Goal: Information Seeking & Learning: Learn about a topic

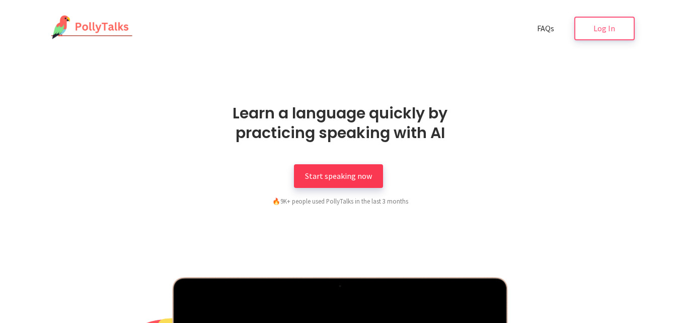
click at [330, 180] on span "Start speaking now" at bounding box center [338, 176] width 67 height 10
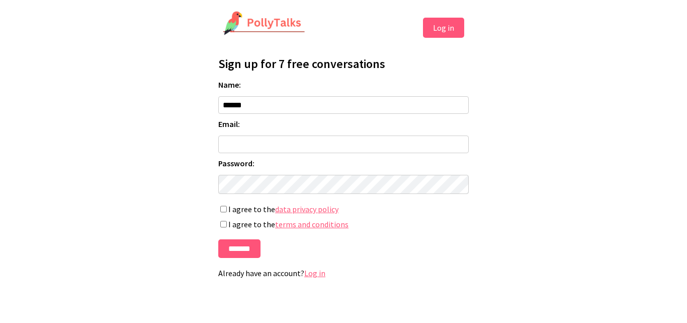
type input "******"
click at [248, 146] on input "Email:" at bounding box center [343, 144] width 251 height 18
type input "**********"
click at [244, 250] on input "*******" at bounding box center [239, 248] width 42 height 19
click at [227, 212] on label "I agree to the data privacy policy" at bounding box center [343, 209] width 251 height 10
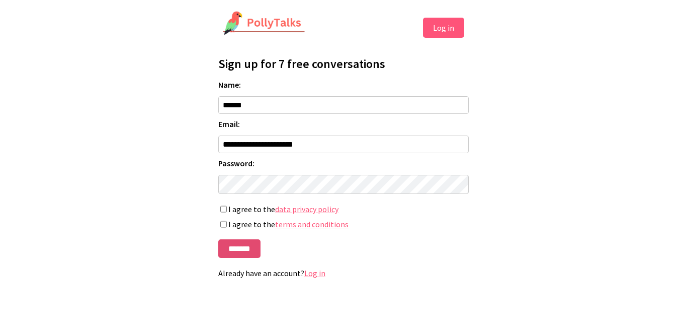
click at [225, 250] on input "*******" at bounding box center [239, 248] width 42 height 19
click at [227, 253] on input "*******" at bounding box center [239, 248] width 42 height 19
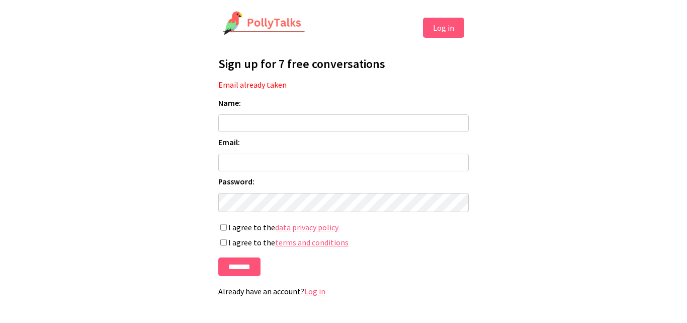
click at [450, 32] on button "Log in" at bounding box center [443, 28] width 41 height 20
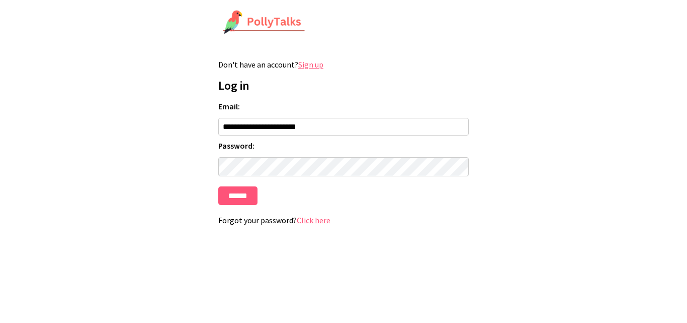
type input "**********"
click at [233, 200] on input "******" at bounding box center [237, 195] width 39 height 19
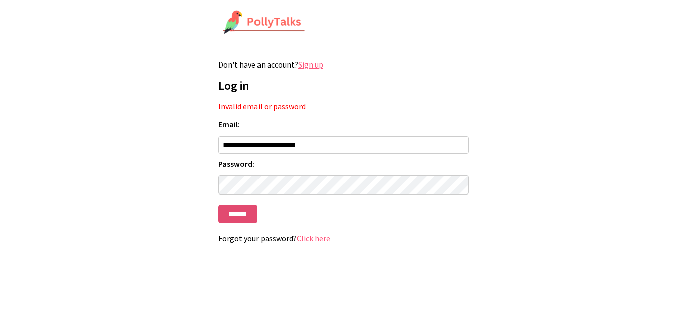
click at [230, 222] on input "******" at bounding box center [237, 213] width 39 height 19
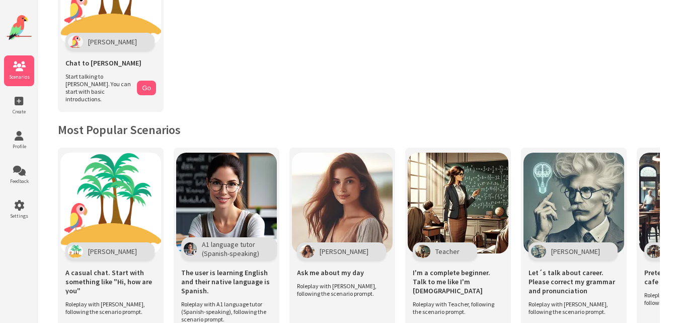
scroll to position [121, 0]
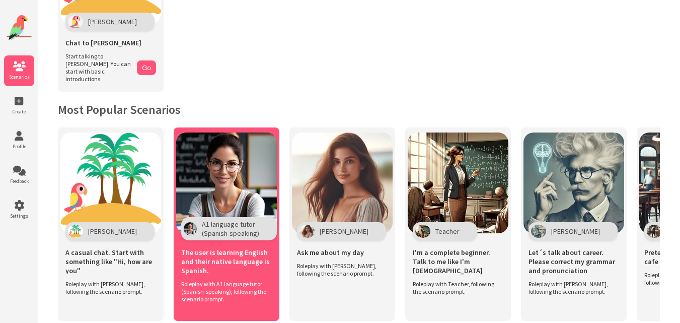
click at [184, 164] on img at bounding box center [226, 182] width 101 height 101
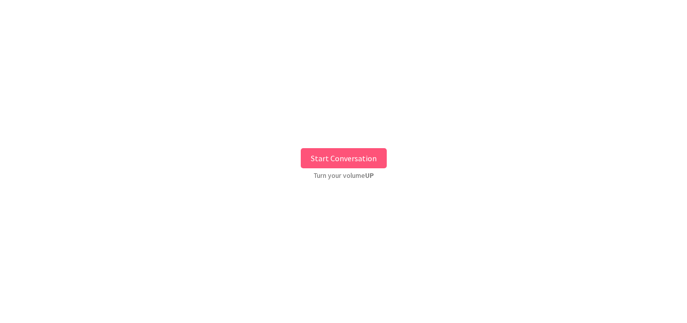
click at [311, 158] on button "Start Conversation" at bounding box center [344, 158] width 86 height 20
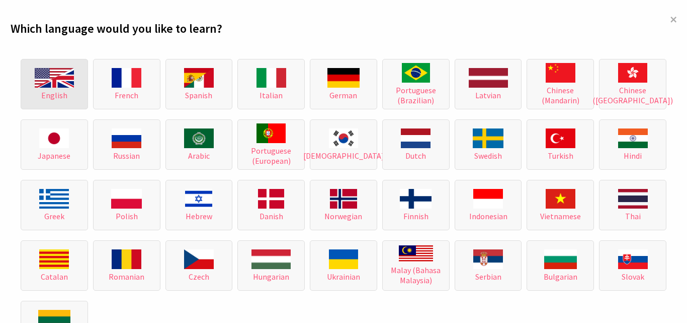
click at [38, 87] on img at bounding box center [54, 78] width 39 height 20
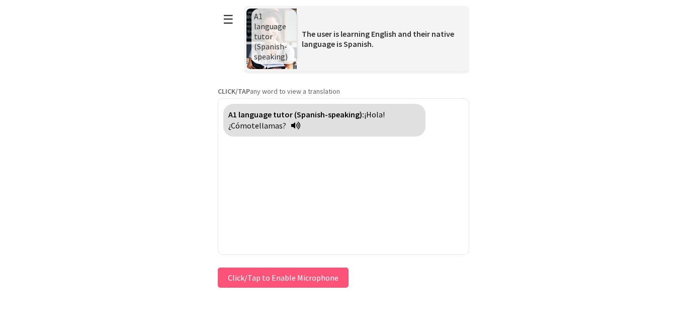
click at [256, 278] on button "Click/Tap to Enable Microphone" at bounding box center [283, 277] width 131 height 20
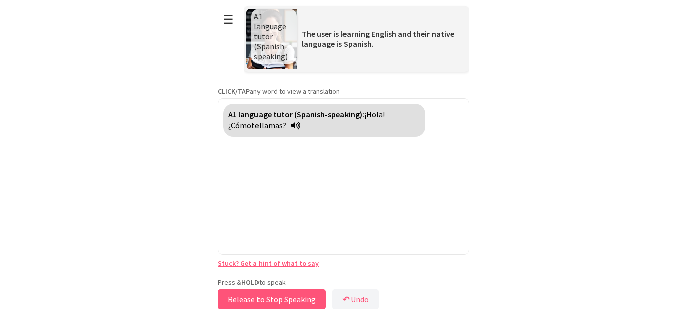
click at [271, 303] on button "Release to Stop Speaking" at bounding box center [272, 299] width 108 height 20
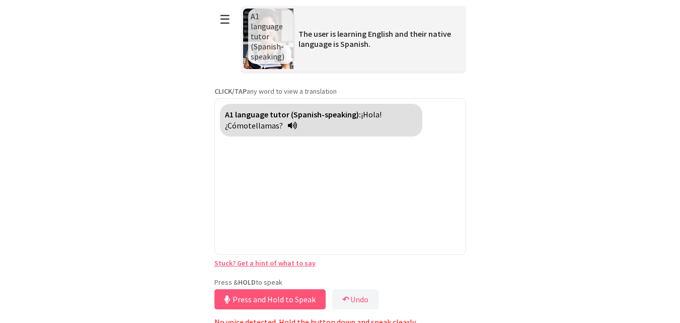
scroll to position [5, 0]
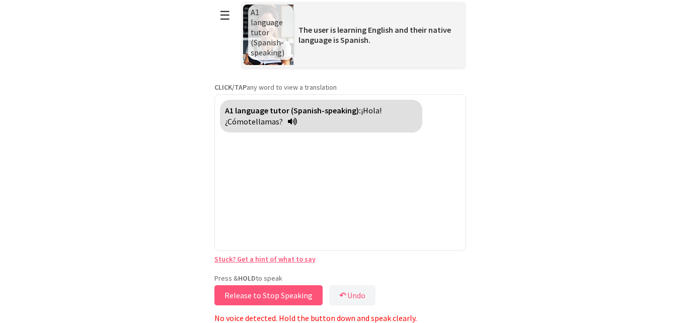
click at [294, 297] on button "Release to Stop Speaking" at bounding box center [268, 295] width 108 height 20
click at [353, 289] on button "↶ Undo" at bounding box center [355, 295] width 46 height 20
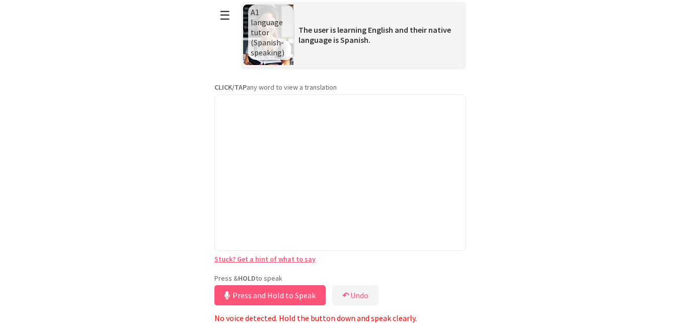
click at [282, 297] on button "Press and Hold to Speak" at bounding box center [269, 295] width 111 height 20
click at [282, 297] on button "Release to Stop Speaking" at bounding box center [268, 295] width 108 height 20
click at [282, 297] on button "Press and Hold to Speak" at bounding box center [269, 295] width 111 height 20
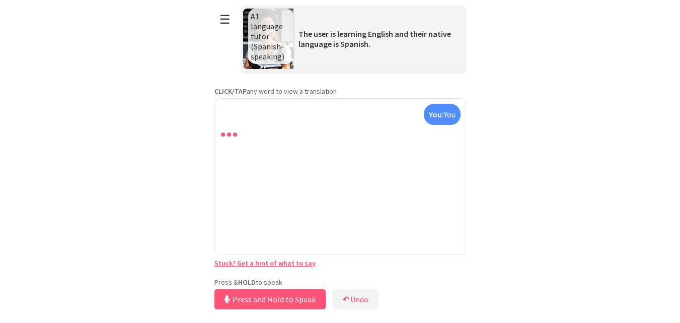
scroll to position [0, 0]
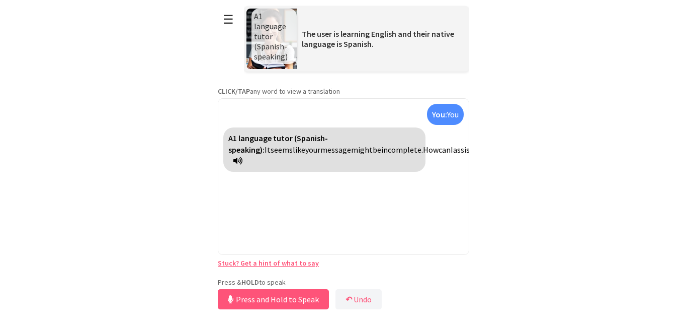
click at [284, 299] on button "Press and Hold to Speak" at bounding box center [273, 299] width 111 height 20
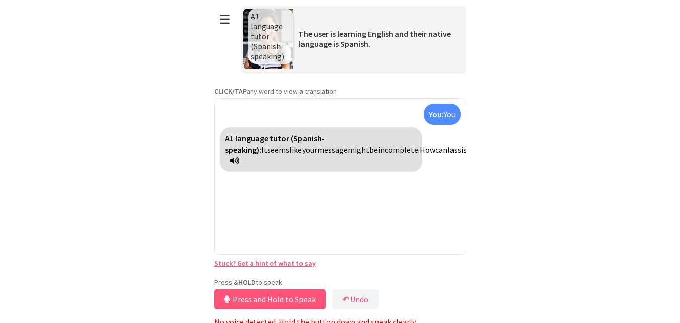
scroll to position [5, 0]
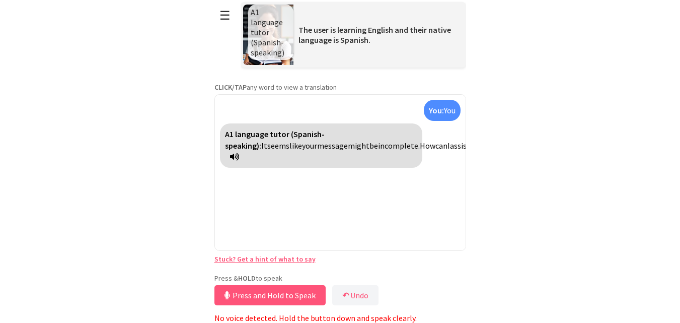
click at [401, 308] on div "Press & HOLD to speak Press and Hold to Speak ↶ Undo Save No voice detected. Ho…" at bounding box center [340, 297] width 252 height 49
click at [401, 309] on div "Press & HOLD to speak Press and Hold to Speak ↶ Undo Save No voice detected. Ho…" at bounding box center [340, 297] width 252 height 49
click at [227, 285] on button "Press and Hold to Speak" at bounding box center [269, 295] width 111 height 20
click at [227, 285] on button "Release to Stop Speaking" at bounding box center [268, 295] width 108 height 20
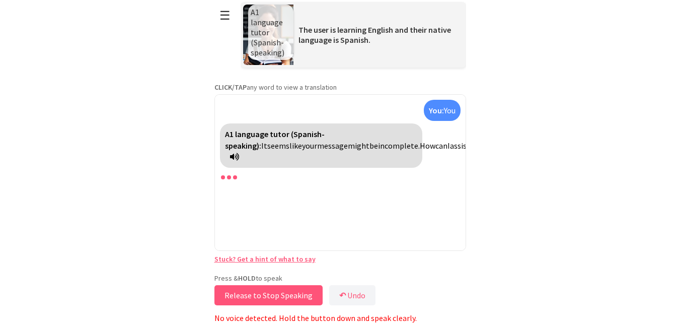
click at [243, 293] on button "Release to Stop Speaking" at bounding box center [268, 295] width 108 height 20
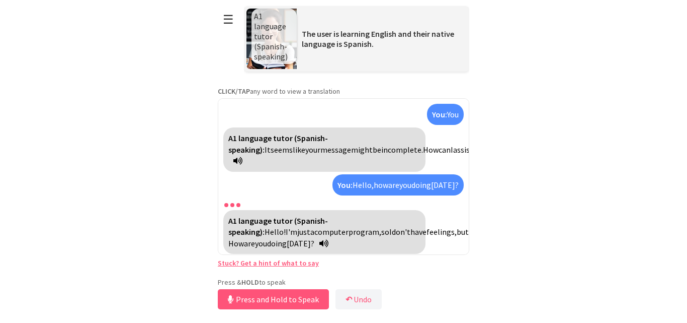
scroll to position [14, 0]
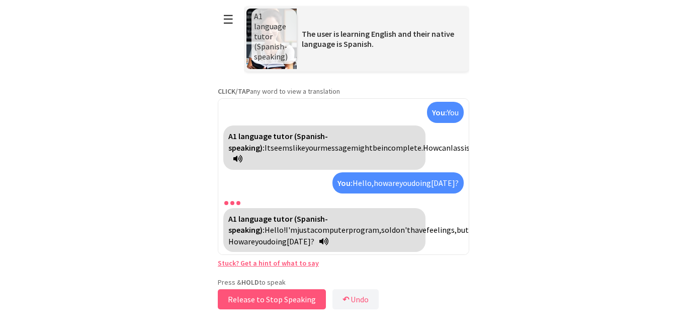
click at [255, 295] on button "Release to Stop Speaking" at bounding box center [272, 299] width 108 height 20
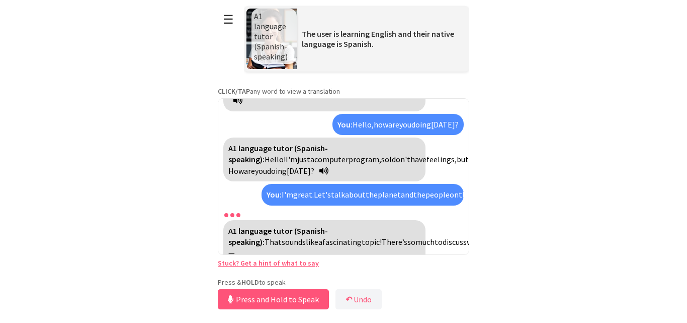
scroll to position [163, 0]
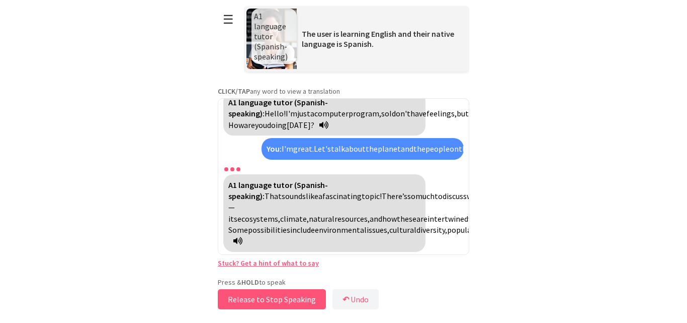
click at [255, 295] on button "Release to Stop Speaking" at bounding box center [272, 299] width 108 height 20
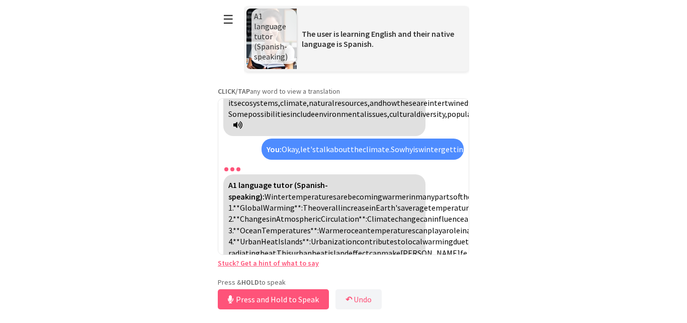
scroll to position [616, 0]
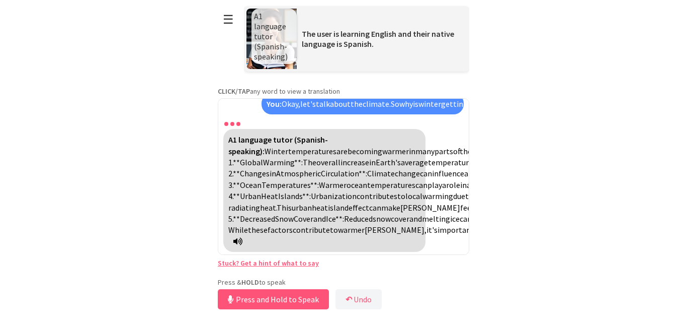
click at [269, 238] on div "A1 language tutor (Spanish-speaking): Winter temperatures are becoming warmer i…" at bounding box center [324, 190] width 202 height 123
click at [243, 238] on icon at bounding box center [237, 241] width 9 height 8
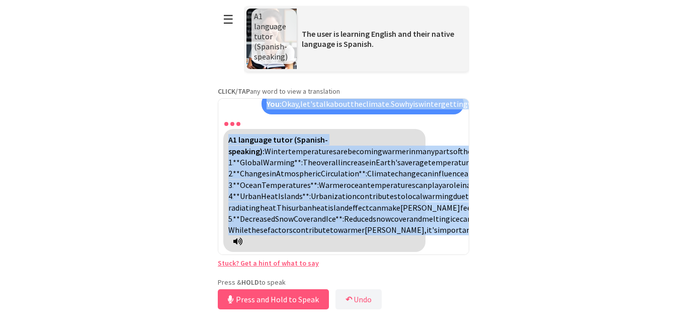
scroll to position [297, 0]
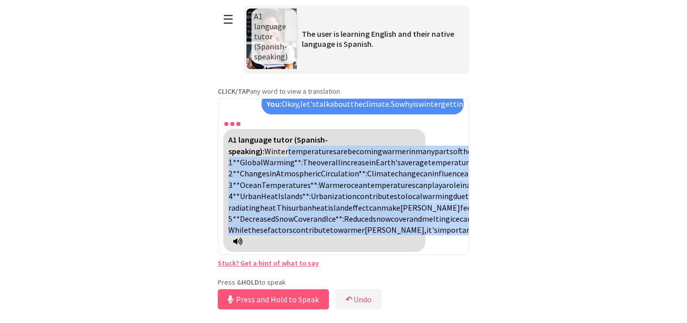
drag, startPoint x: 253, startPoint y: 238, endPoint x: 220, endPoint y: 179, distance: 67.4
click at [220, 179] on div "You: You A1 language tutor (Spanish-speaking): It seems like your message might…" at bounding box center [344, 176] width 252 height 157
copy div "temperatures are becoming warmer in many parts of the world due to several inte…"
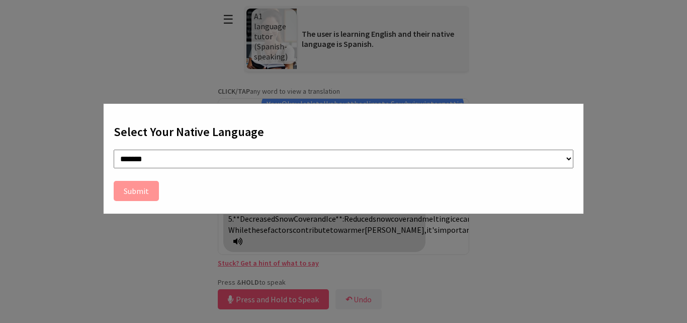
click at [641, 96] on div "**********" at bounding box center [343, 161] width 687 height 323
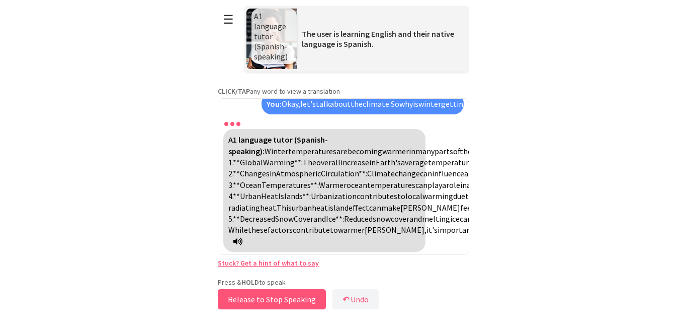
click at [259, 292] on button "Release to Stop Speaking" at bounding box center [272, 299] width 108 height 20
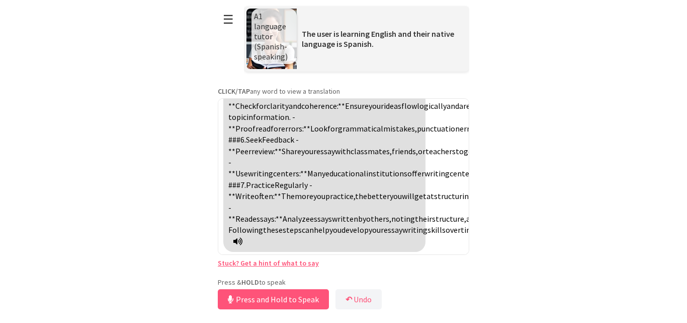
scroll to position [876, 0]
click at [323, 296] on div "Press & HOLD to speak Release to Stop Speaking ↶ Undo Save No voice detected. H…" at bounding box center [344, 294] width 252 height 34
click at [464, 265] on div "**********" at bounding box center [344, 155] width 252 height 311
click at [375, 306] on button "↶ Undo" at bounding box center [356, 299] width 46 height 20
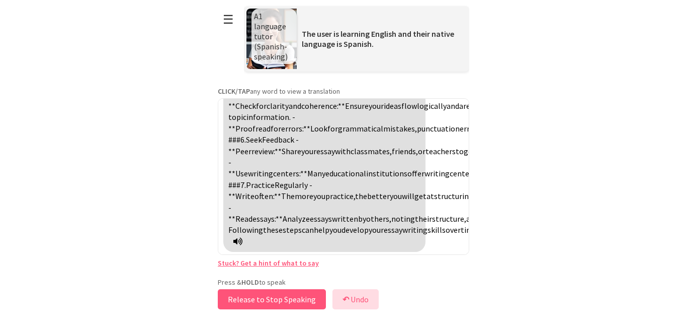
scroll to position [604, 0]
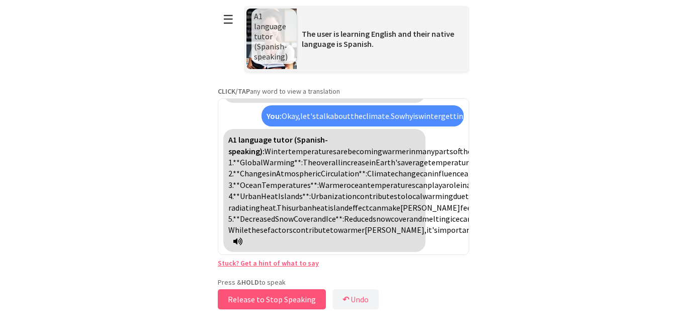
click at [308, 295] on button "Release to Stop Speaking" at bounding box center [272, 299] width 108 height 20
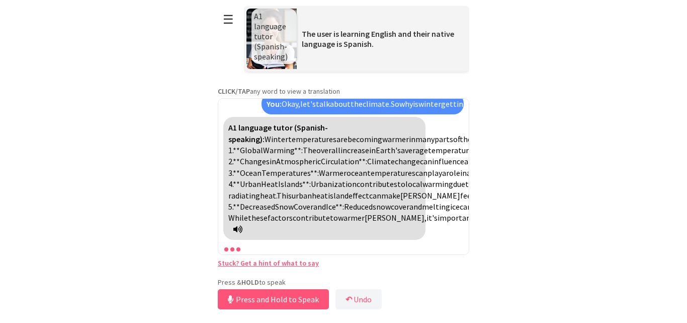
scroll to position [616, 0]
click at [308, 295] on button "Release to Stop Speaking" at bounding box center [272, 299] width 108 height 20
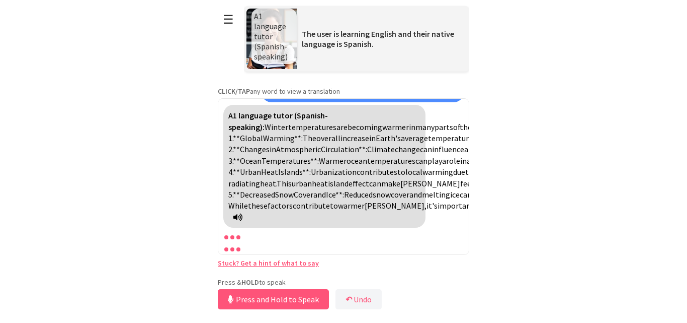
click at [308, 295] on button "Press and Hold to Speak" at bounding box center [273, 299] width 111 height 20
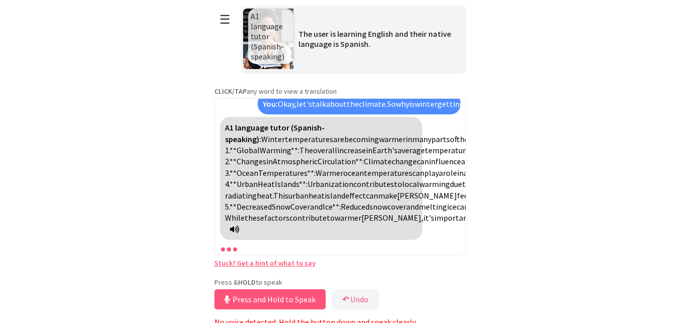
click at [308, 295] on button "Press and Hold to Speak" at bounding box center [269, 299] width 111 height 20
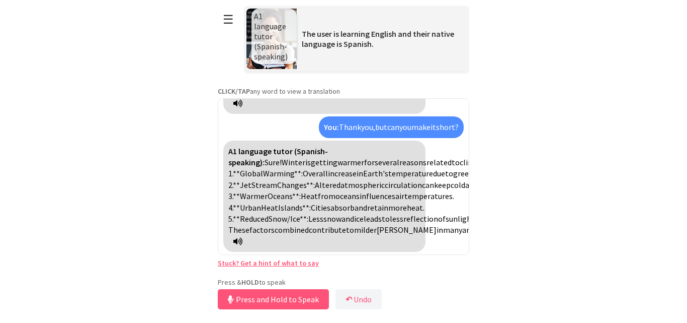
scroll to position [775, 0]
click at [290, 302] on button "Release to Stop Speaking" at bounding box center [272, 299] width 108 height 20
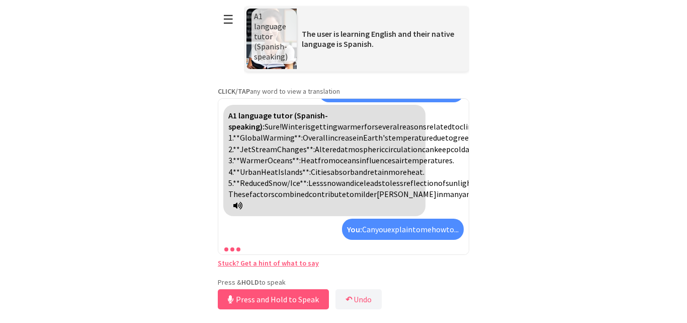
scroll to position [845, 0]
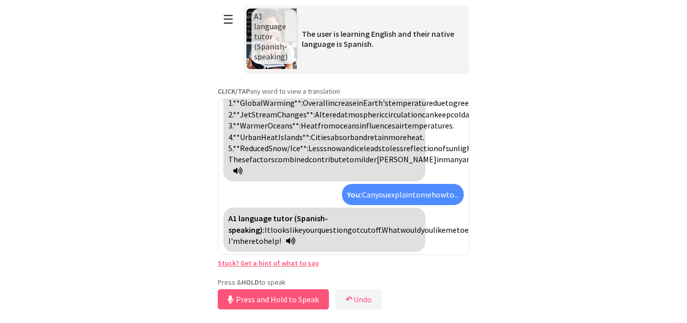
click at [295, 239] on icon at bounding box center [290, 241] width 9 height 8
click at [309, 299] on button "Release to Stop Speaking" at bounding box center [272, 299] width 108 height 20
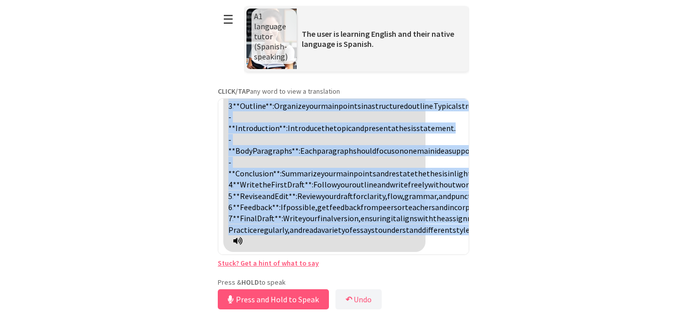
scroll to position [959, 0]
drag, startPoint x: 267, startPoint y: 241, endPoint x: 210, endPoint y: 193, distance: 74.0
click at [210, 193] on html "**********" at bounding box center [343, 161] width 687 height 323
copy div "are some concise steps to help you learn how to write an essay: 1. **Understand…"
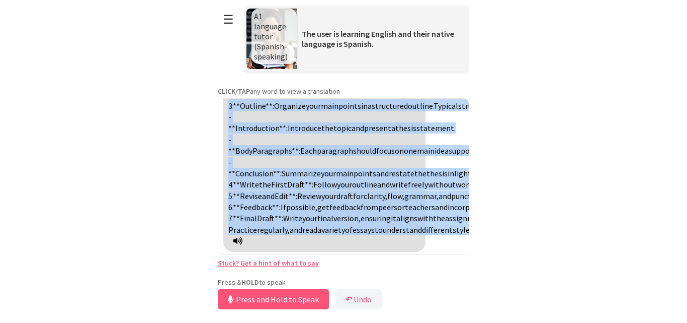
click at [364, 201] on span "for" at bounding box center [358, 196] width 11 height 10
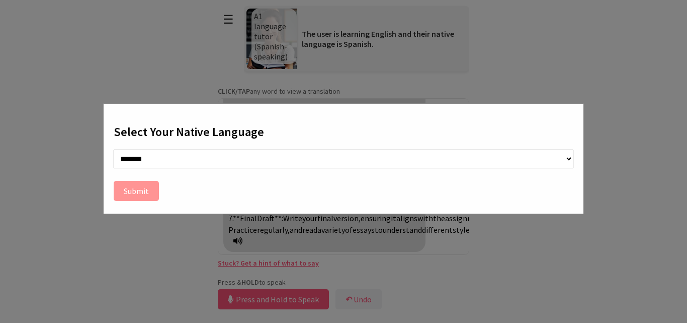
click at [411, 219] on div "**********" at bounding box center [343, 161] width 687 height 323
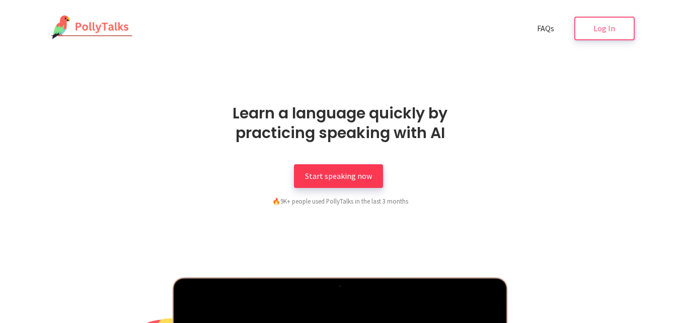
click at [361, 175] on span "Start speaking now" at bounding box center [338, 176] width 67 height 10
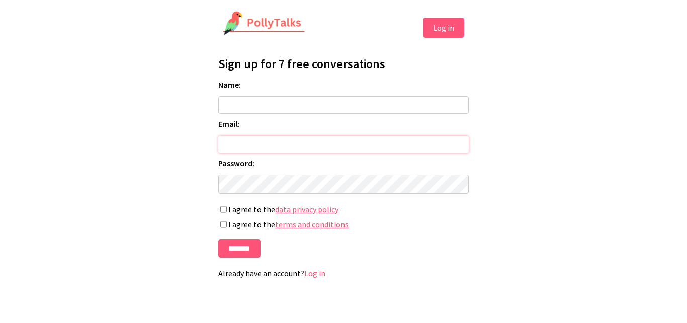
type input "**********"
click at [440, 25] on button "Log in" at bounding box center [443, 28] width 41 height 20
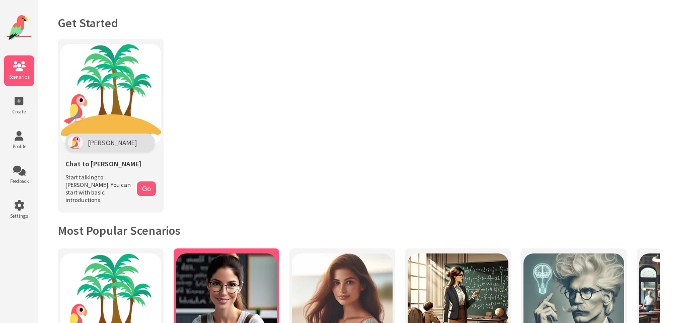
click at [184, 278] on img at bounding box center [226, 303] width 101 height 101
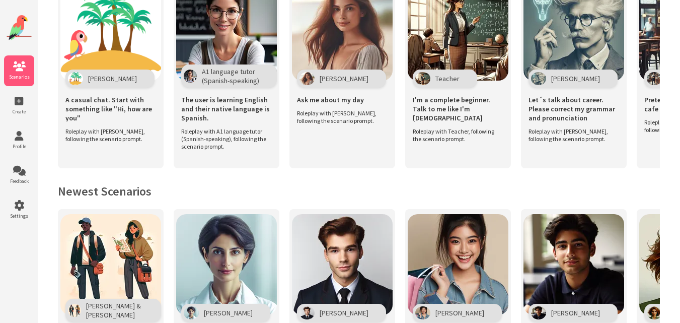
scroll to position [271, 0]
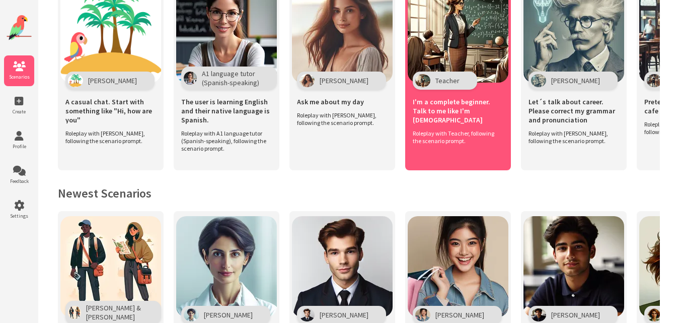
click at [444, 133] on div "I'm a complete beginner. Talk to me like I'm 5 years old Roleplay with Teacher,…" at bounding box center [458, 118] width 101 height 66
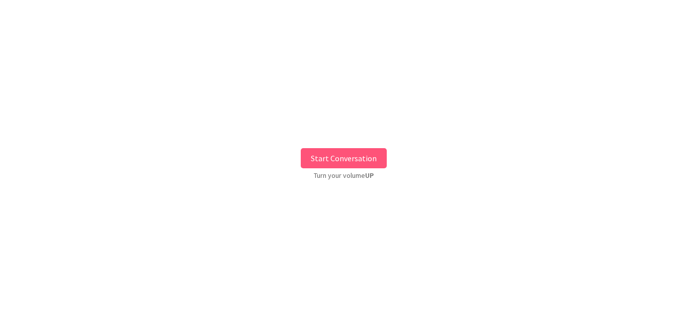
click at [336, 155] on button "Start Conversation" at bounding box center [344, 158] width 86 height 20
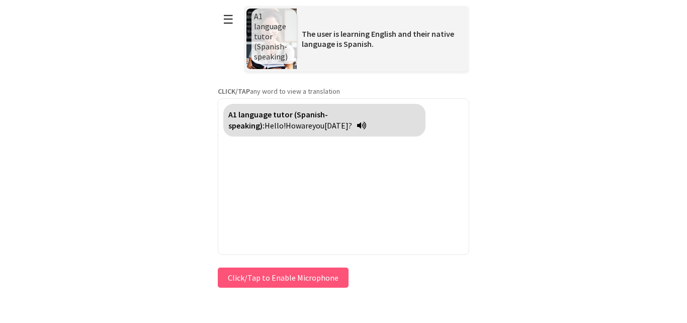
click at [316, 273] on button "Click/Tap to Enable Microphone" at bounding box center [283, 277] width 131 height 20
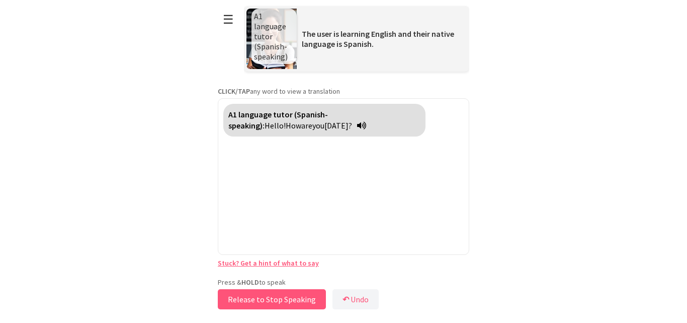
click at [297, 295] on button "Release to Stop Speaking" at bounding box center [272, 299] width 108 height 20
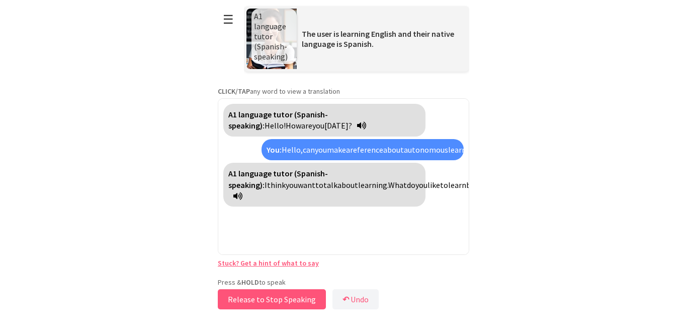
click at [296, 289] on button "Release to Stop Speaking" at bounding box center [272, 299] width 108 height 20
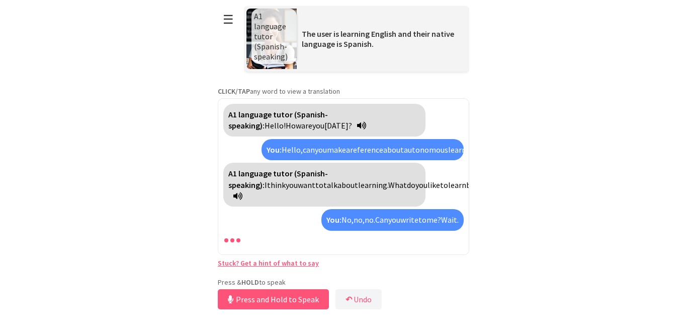
scroll to position [25, 0]
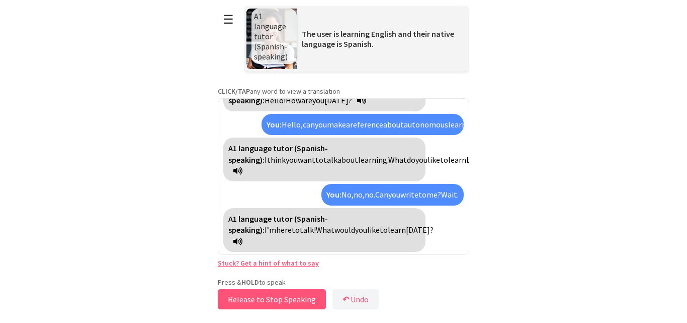
click at [293, 293] on button "Release to Stop Speaking" at bounding box center [272, 299] width 108 height 20
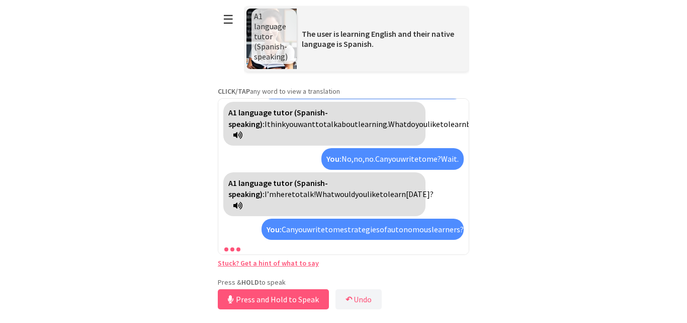
scroll to position [95, 0]
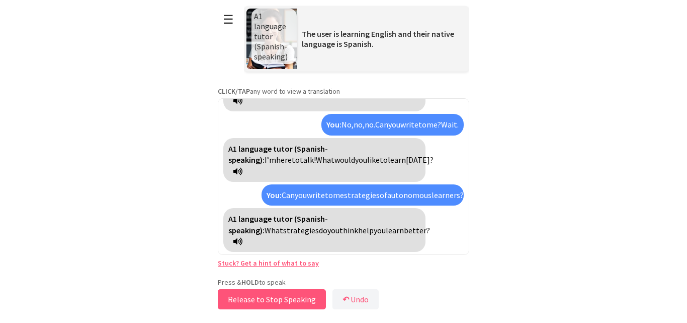
click at [293, 293] on button "Release to Stop Speaking" at bounding box center [272, 299] width 108 height 20
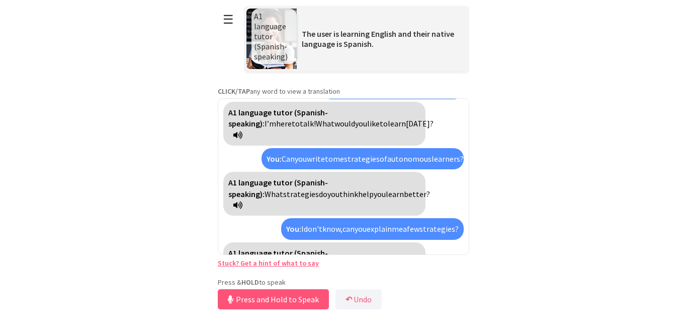
scroll to position [177, 0]
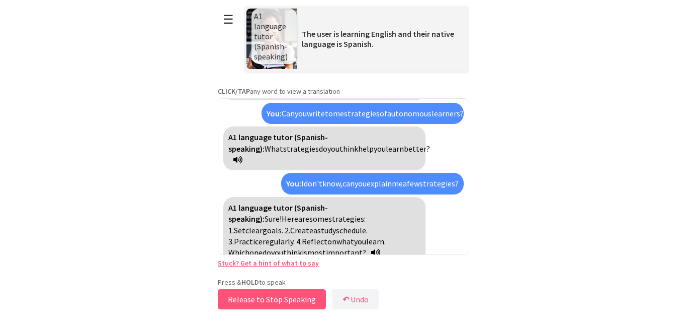
click at [273, 299] on button "Release to Stop Speaking" at bounding box center [272, 299] width 108 height 20
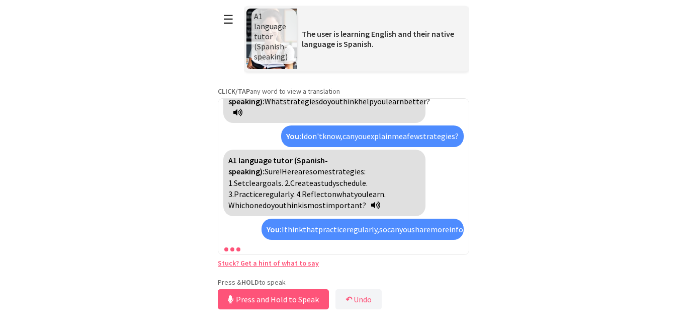
scroll to position [349, 0]
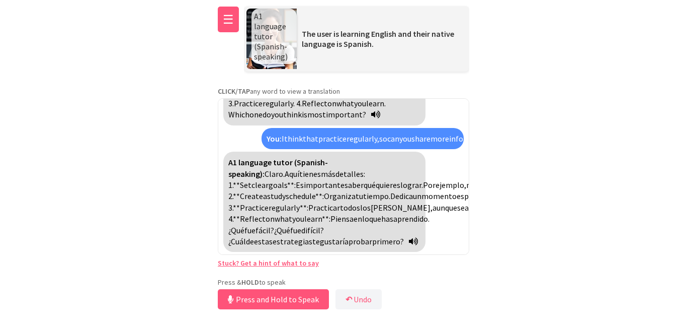
click at [234, 27] on button "☰" at bounding box center [228, 20] width 21 height 26
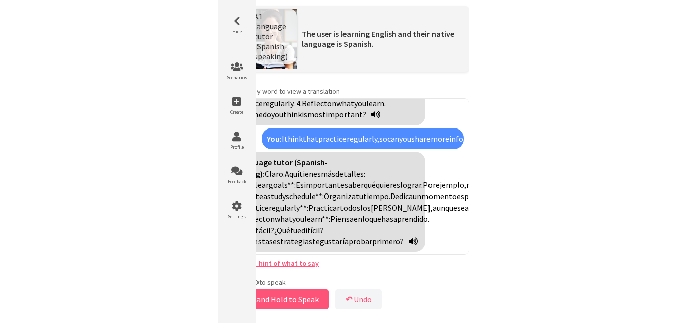
click at [195, 67] on html "**********" at bounding box center [343, 161] width 687 height 323
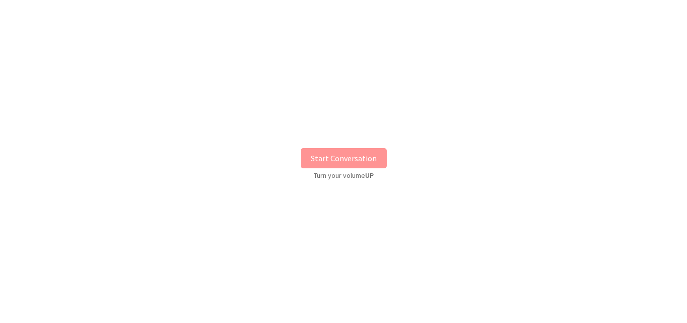
click at [444, 133] on div "Start Conversation Turn your volume UP" at bounding box center [343, 161] width 687 height 307
click at [367, 149] on button "Start Conversation" at bounding box center [344, 158] width 86 height 20
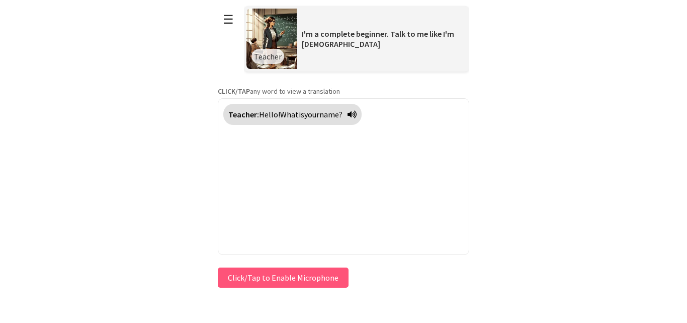
click at [320, 279] on div "Press & HOLD to speak Click/Tap to Enable Microphone ↶ Undo Save No voice detec…" at bounding box center [344, 277] width 252 height 25
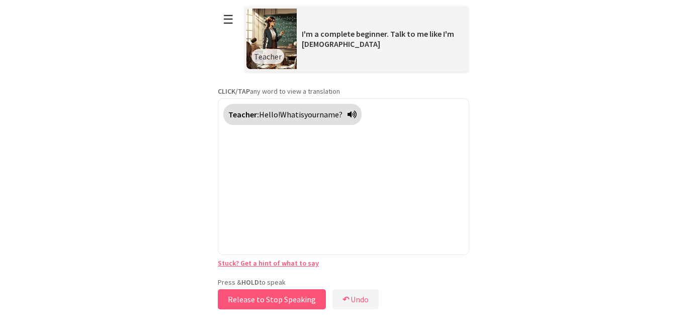
click at [270, 301] on button "Release to Stop Speaking" at bounding box center [272, 299] width 108 height 20
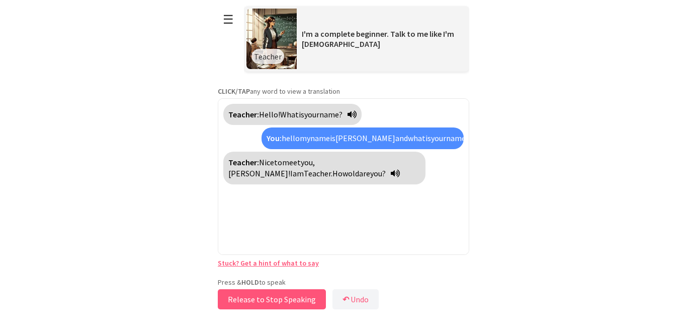
click at [270, 301] on button "Release to Stop Speaking" at bounding box center [272, 299] width 108 height 20
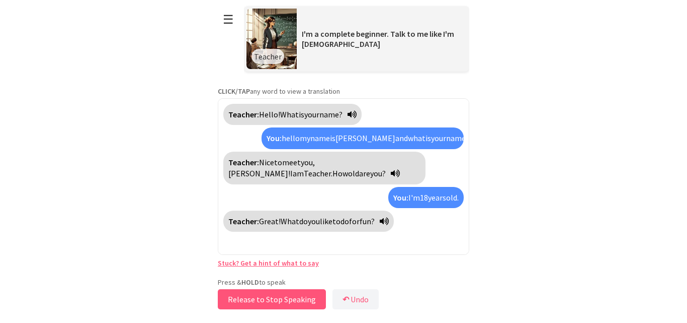
click at [270, 301] on button "Release to Stop Speaking" at bounding box center [272, 299] width 108 height 20
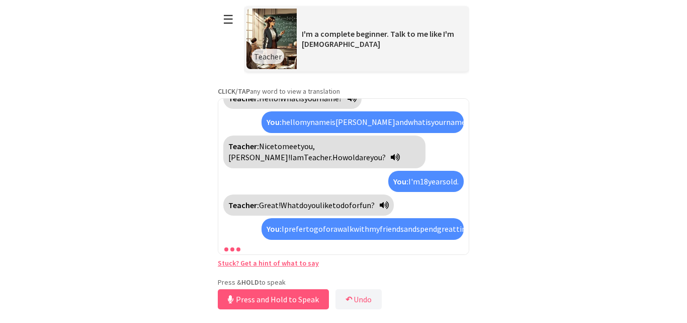
scroll to position [50, 0]
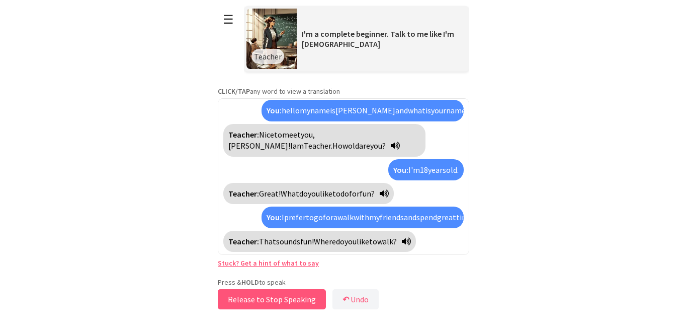
click at [274, 303] on button "Release to Stop Speaking" at bounding box center [272, 299] width 108 height 20
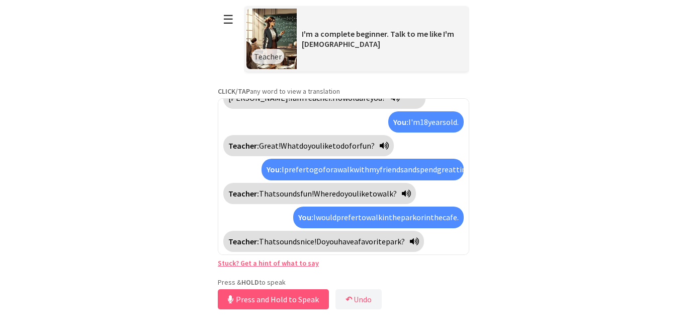
scroll to position [109, 0]
click at [262, 296] on button "Release to Stop Speaking" at bounding box center [272, 299] width 108 height 20
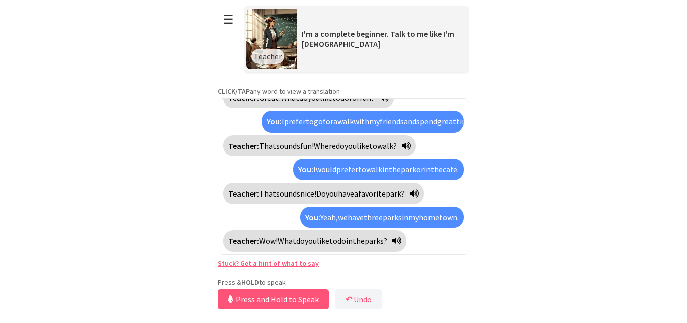
scroll to position [157, 0]
click at [262, 296] on button "Release to Stop Speaking" at bounding box center [272, 299] width 108 height 20
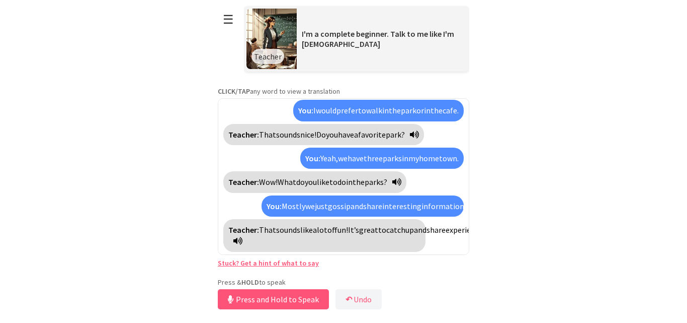
scroll to position [239, 0]
click at [278, 308] on button "Release to Stop Speaking" at bounding box center [272, 299] width 108 height 20
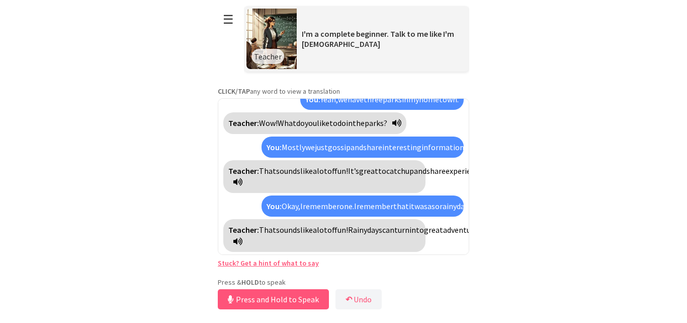
scroll to position [320, 0]
click at [278, 308] on button "Release to Stop Speaking" at bounding box center [272, 299] width 108 height 20
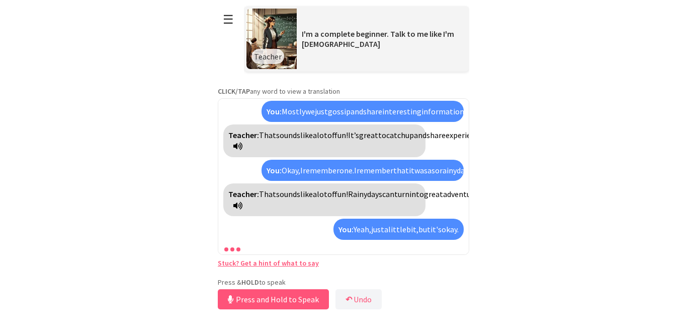
scroll to position [413, 0]
